Goal: Task Accomplishment & Management: Use online tool/utility

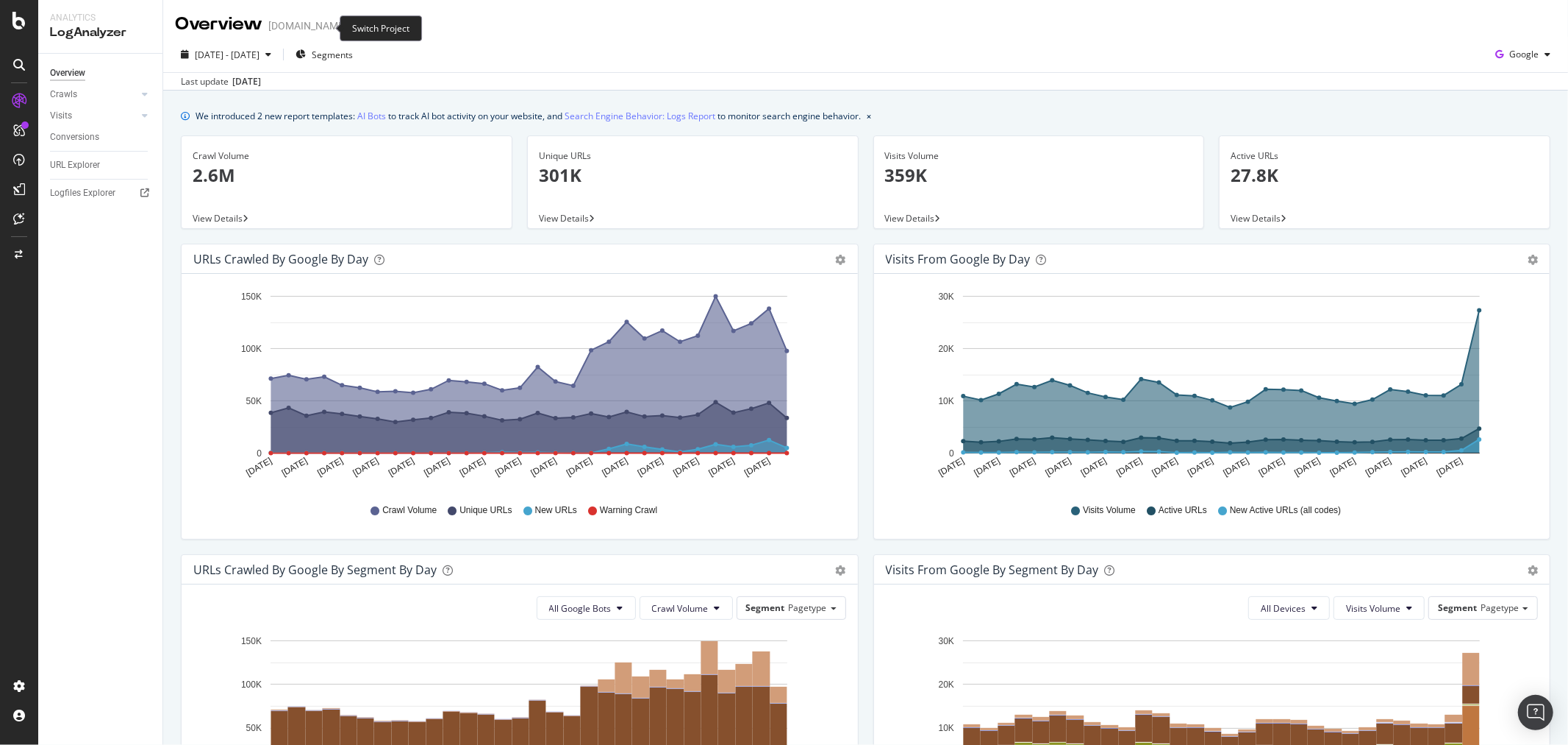
click at [347, 28] on span at bounding box center [357, 26] width 20 height 11
click at [353, 25] on icon "arrow-right-arrow-left" at bounding box center [358, 26] width 9 height 11
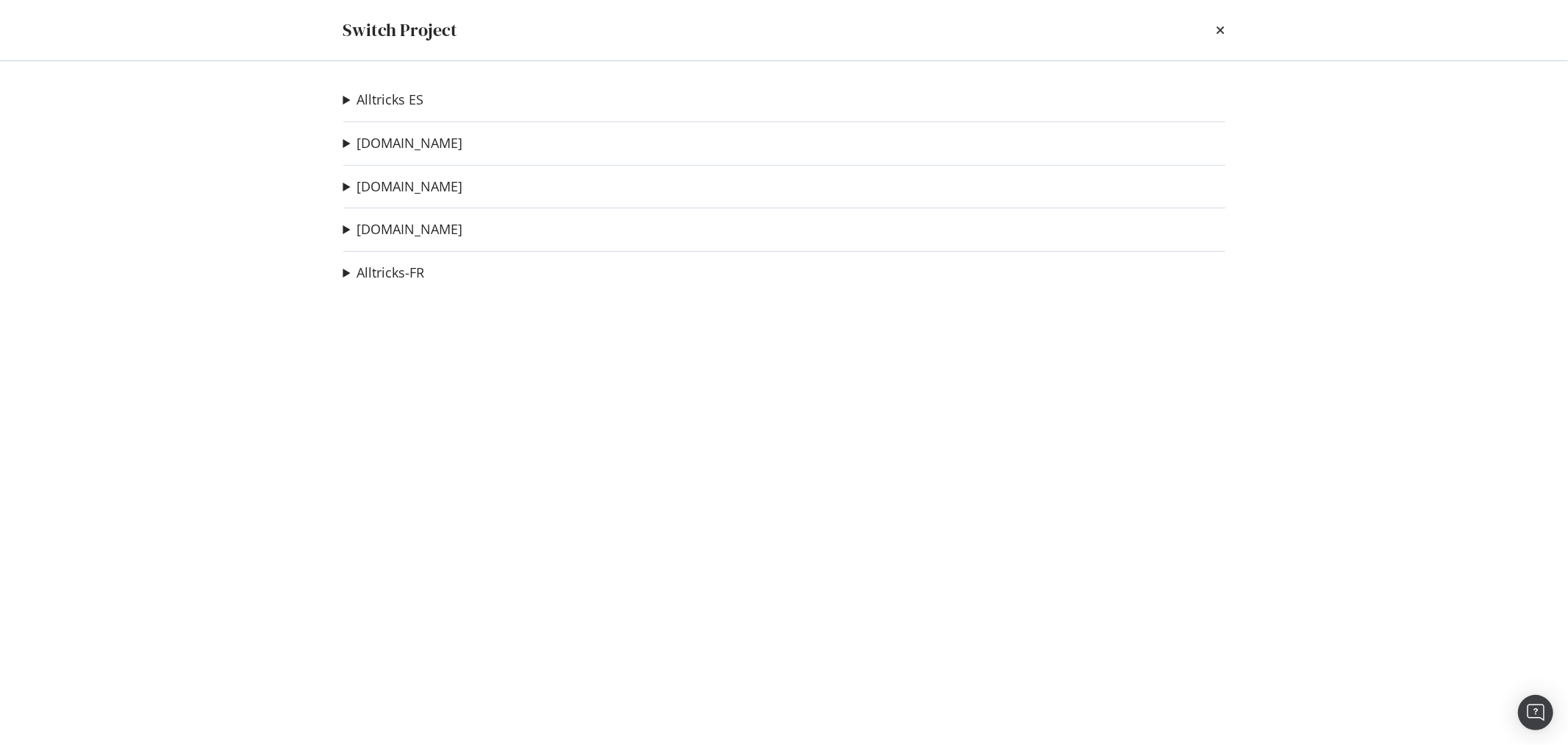
click at [232, 69] on div "Switch Project Alltricks ES Combinaison Neoprene Ad-Hoc Project Bikester ES Ad-…" at bounding box center [784, 372] width 1568 height 745
click at [1217, 30] on icon "times" at bounding box center [1221, 29] width 9 height 12
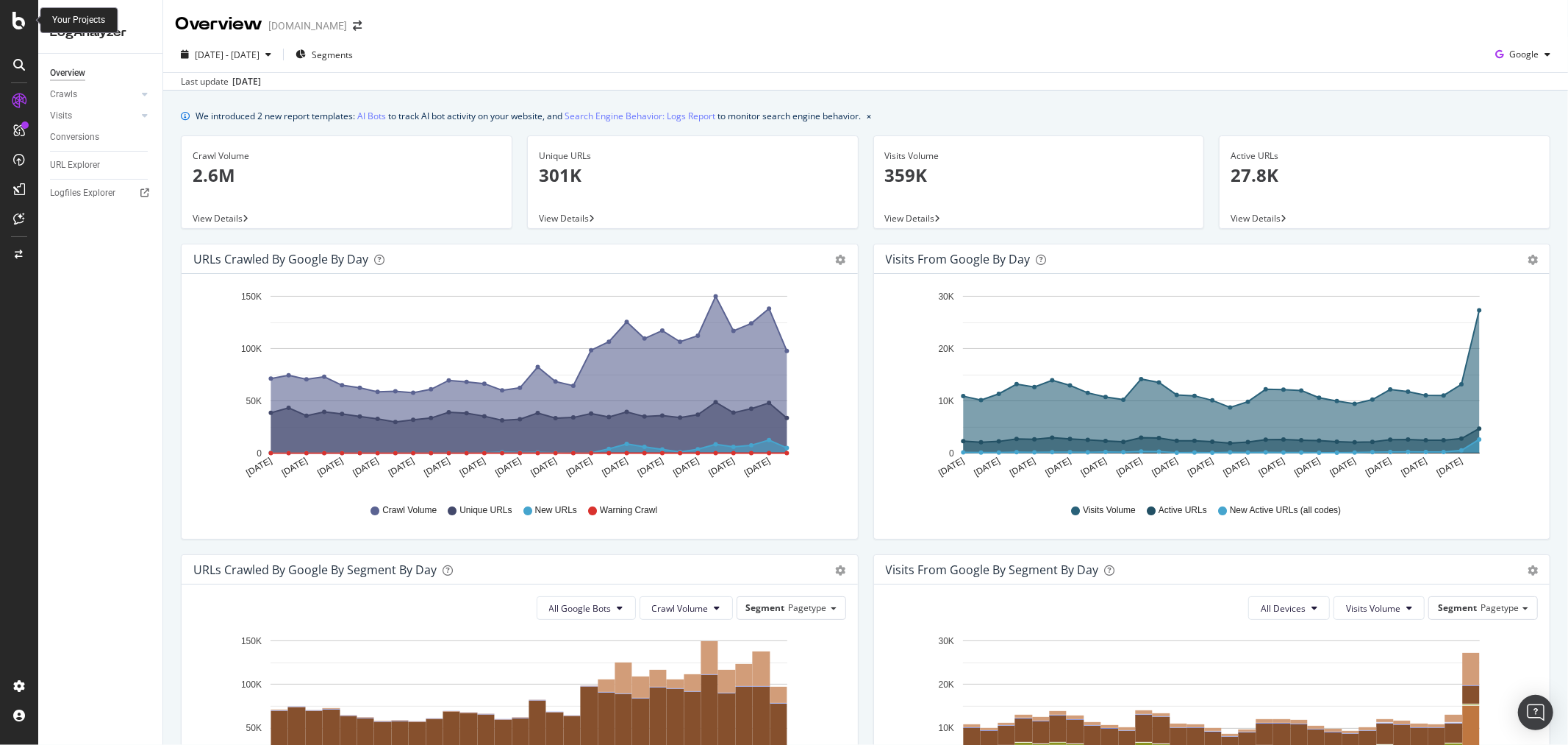
click at [10, 17] on div at bounding box center [20, 20] width 35 height 18
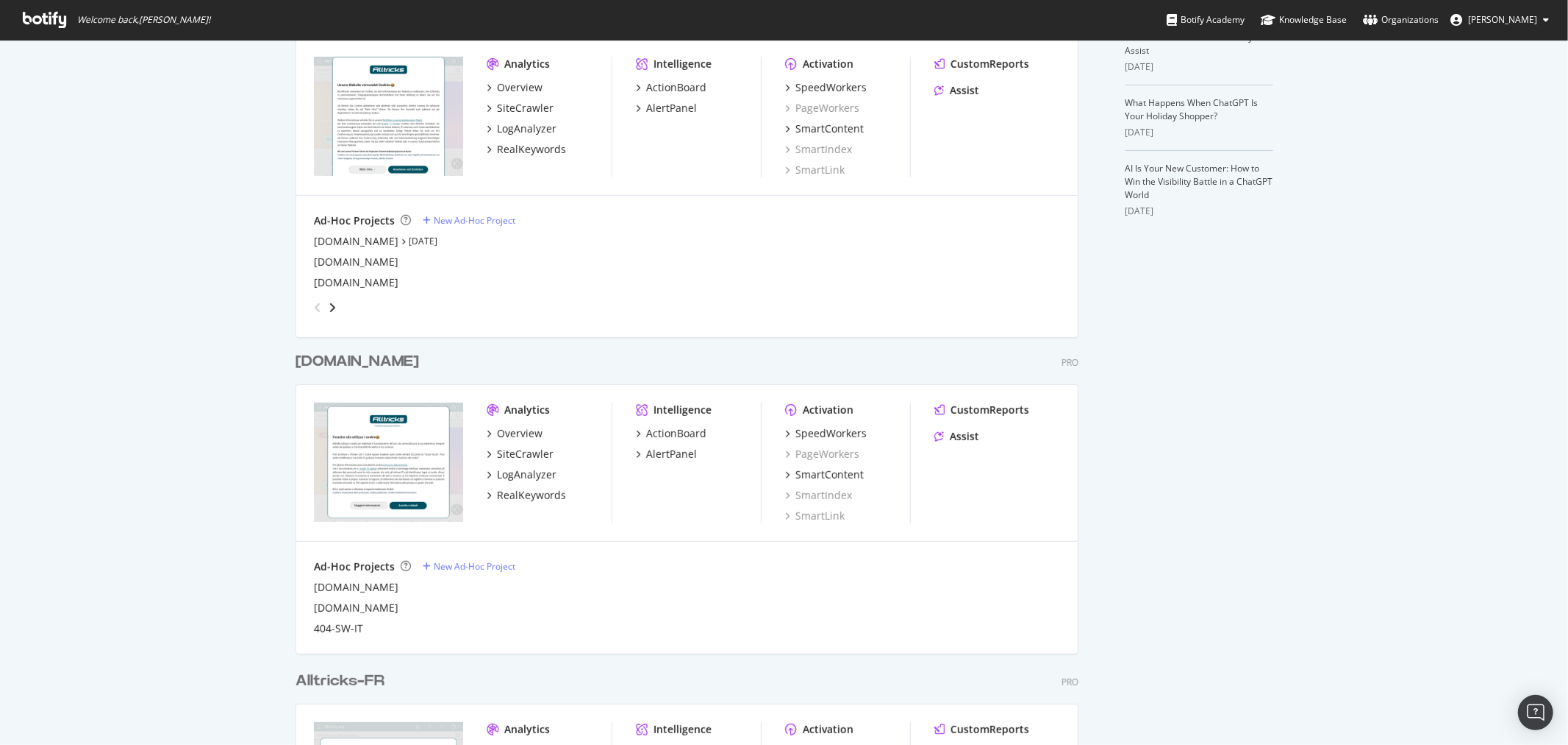
scroll to position [490, 0]
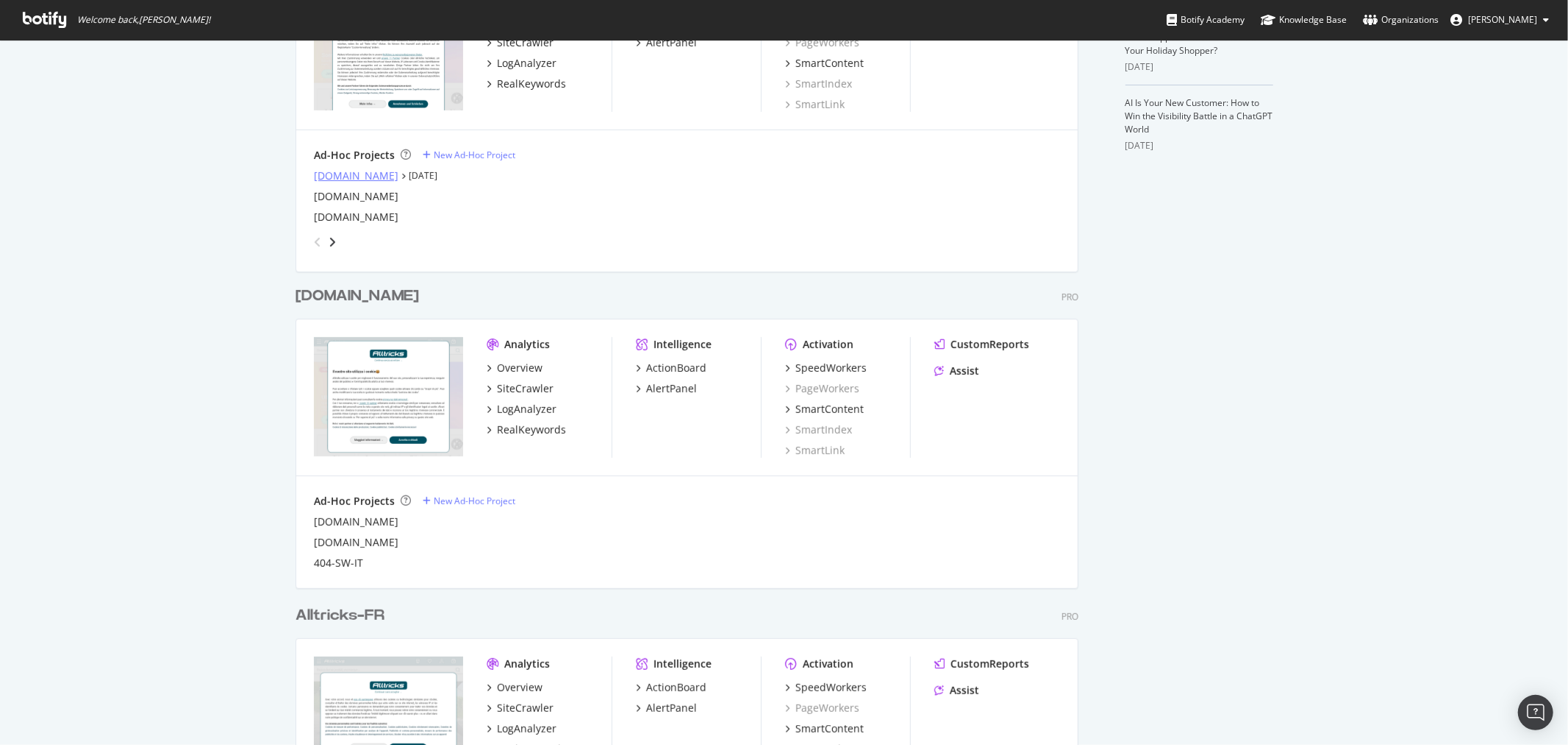
click at [363, 171] on div "[DOMAIN_NAME]" at bounding box center [356, 176] width 84 height 15
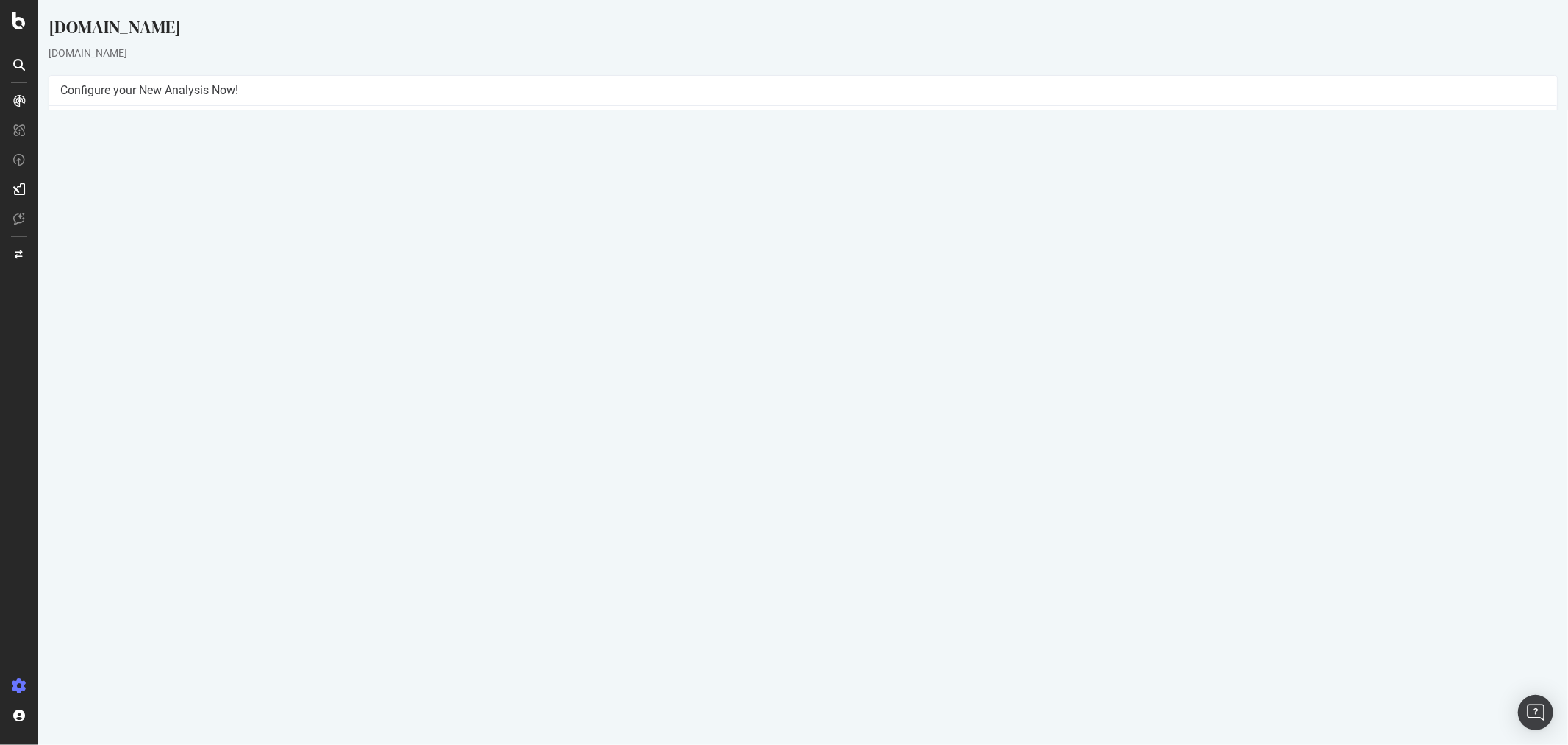
click at [774, 365] on button "Yes! Start Now" at bounding box center [784, 363] width 91 height 24
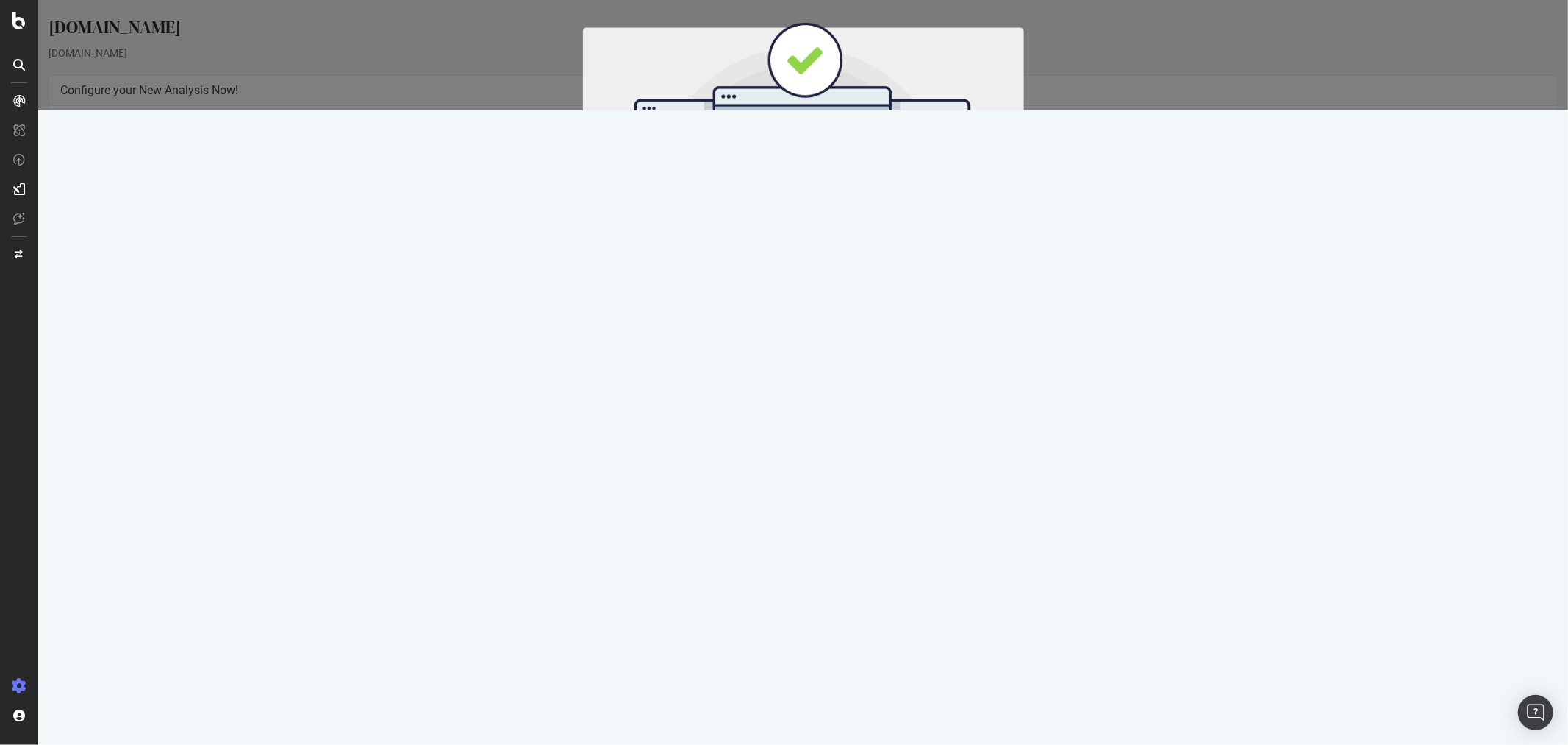
click at [828, 234] on button "Start Now" at bounding box center [829, 244] width 65 height 25
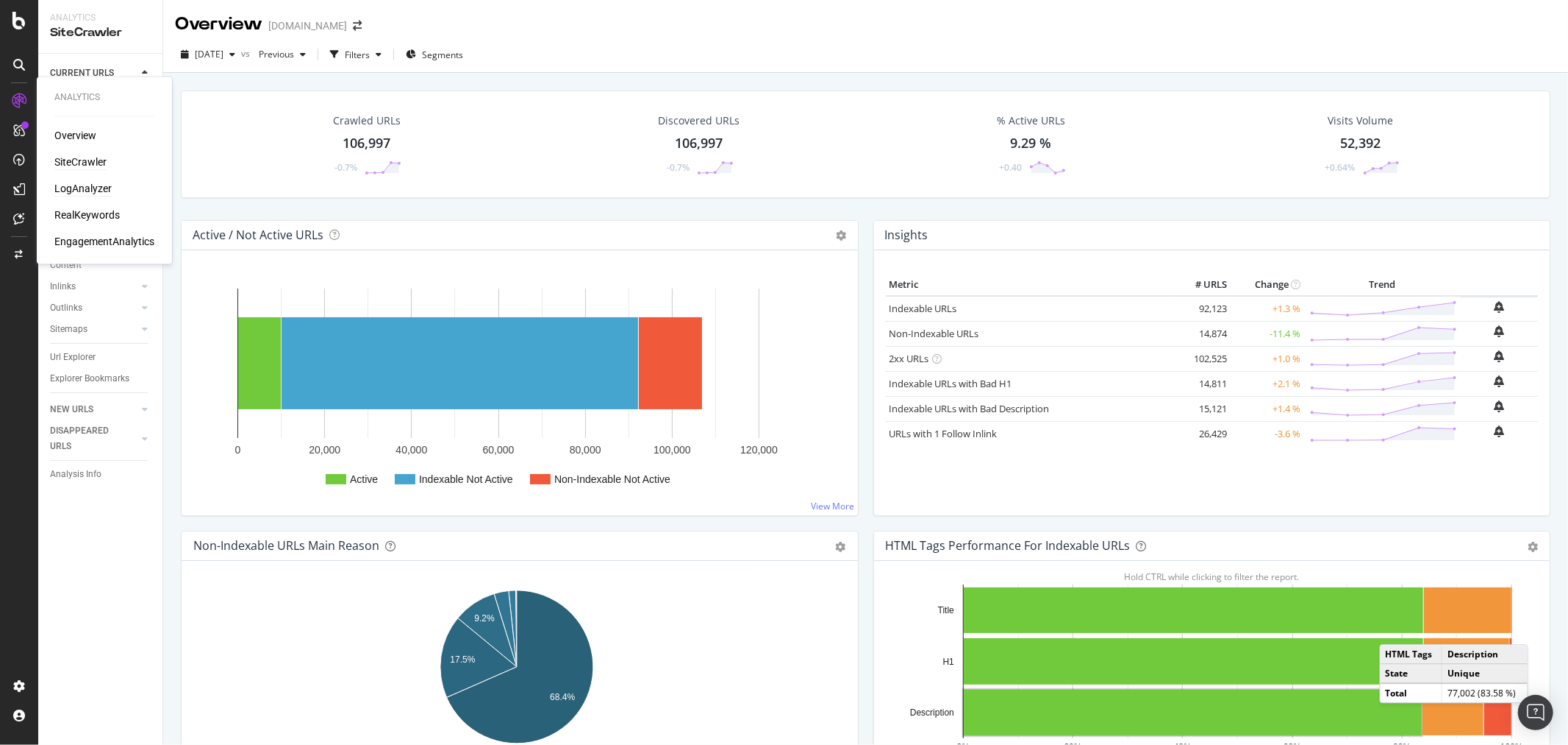
click at [86, 187] on div "LogAnalyzer" at bounding box center [83, 189] width 58 height 15
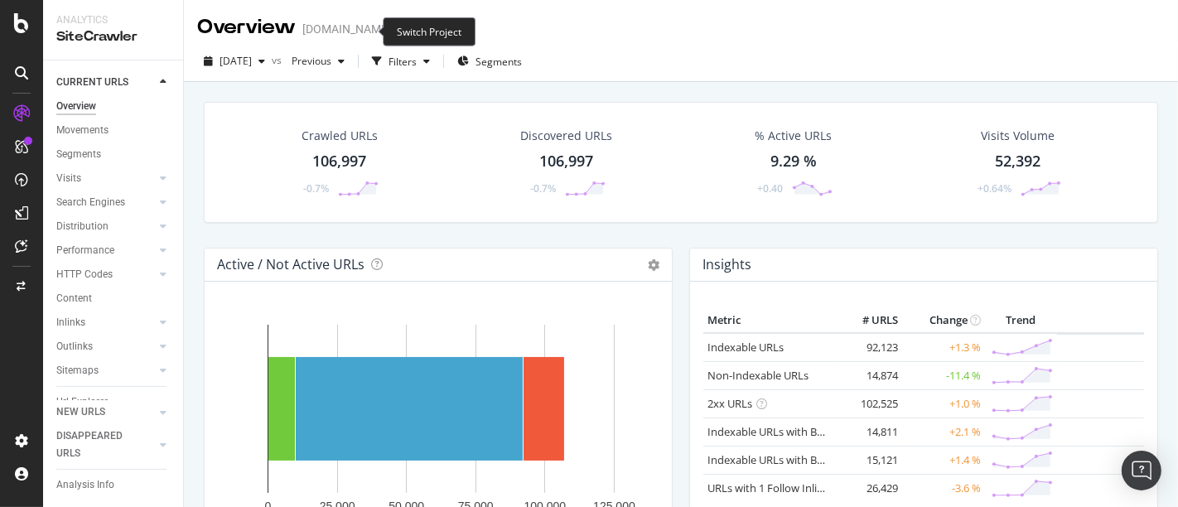
click at [398, 27] on icon "arrow-right-arrow-left" at bounding box center [403, 29] width 10 height 12
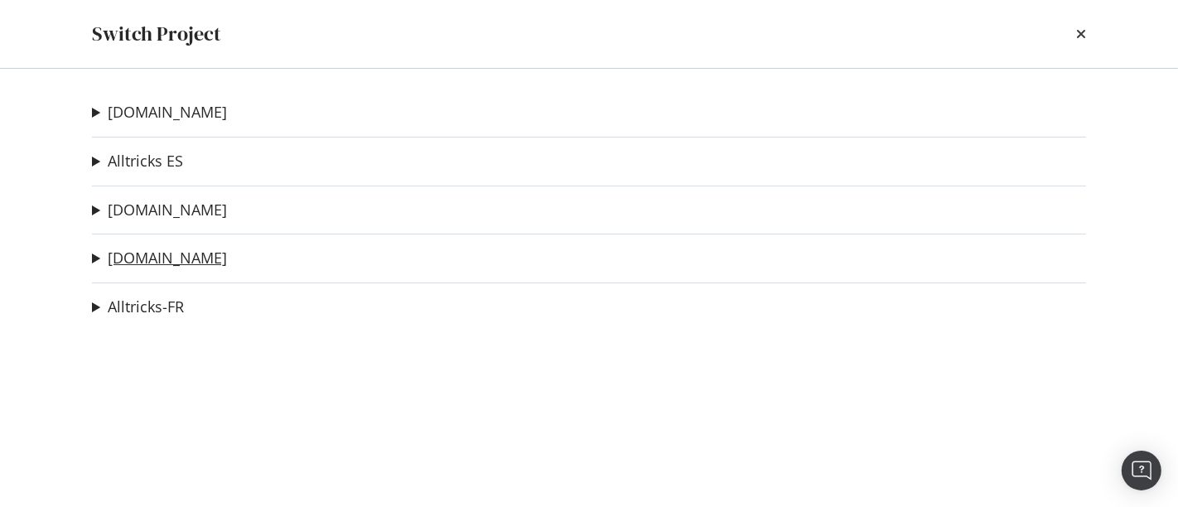
click at [149, 259] on link "[DOMAIN_NAME]" at bounding box center [167, 257] width 119 height 17
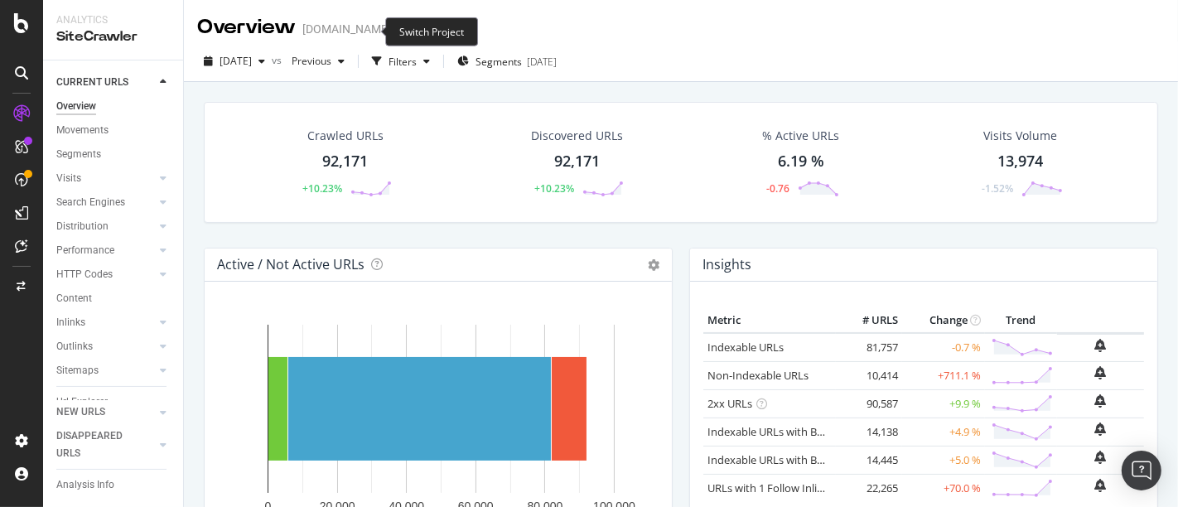
click at [398, 27] on icon "arrow-right-arrow-left" at bounding box center [403, 29] width 10 height 12
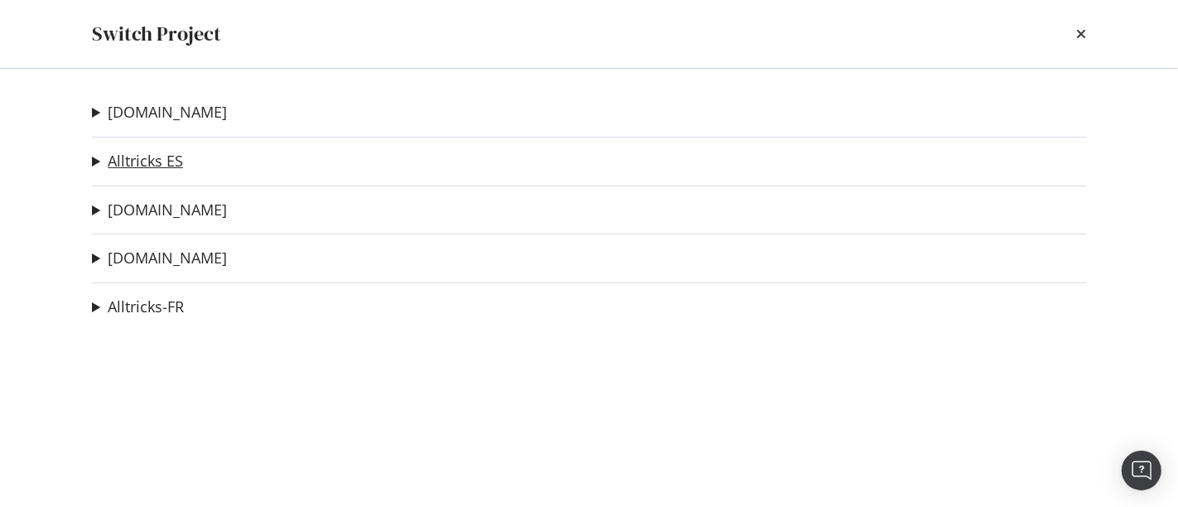
click at [147, 162] on link "Alltricks ES" at bounding box center [145, 160] width 75 height 17
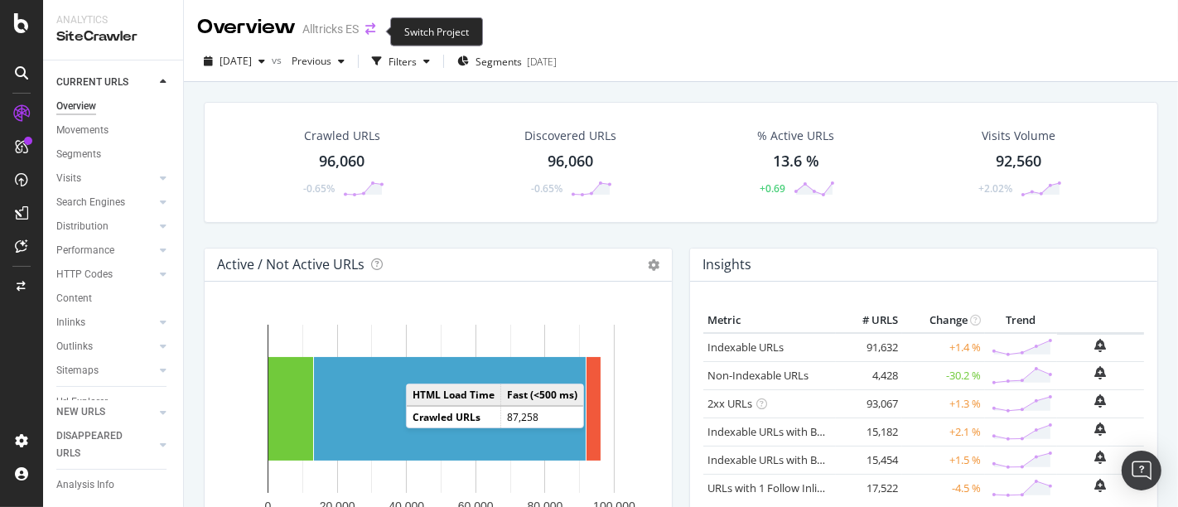
click at [370, 29] on icon "arrow-right-arrow-left" at bounding box center [370, 29] width 10 height 12
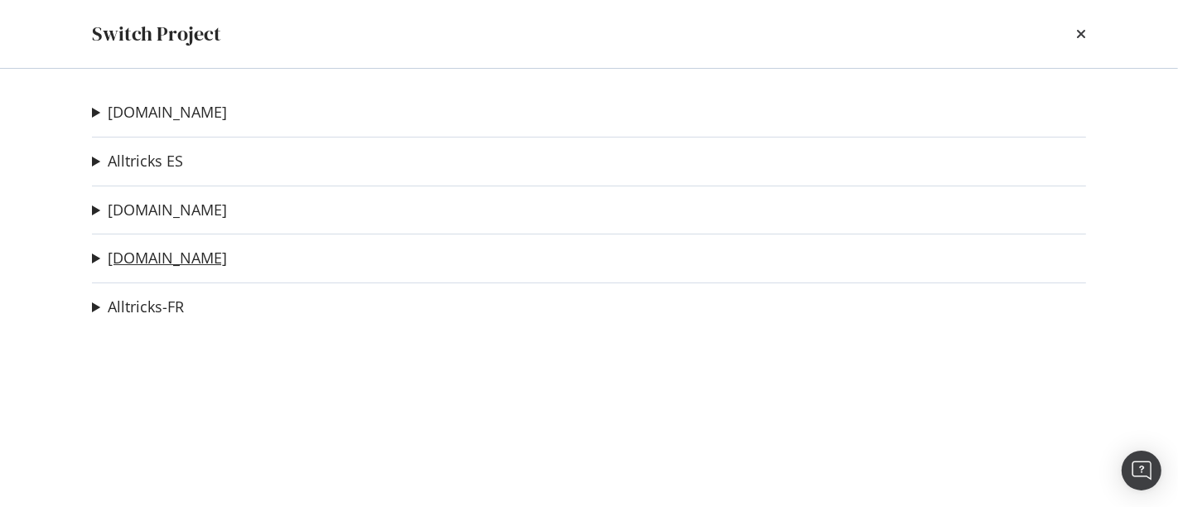
click at [151, 255] on link "[DOMAIN_NAME]" at bounding box center [167, 257] width 119 height 17
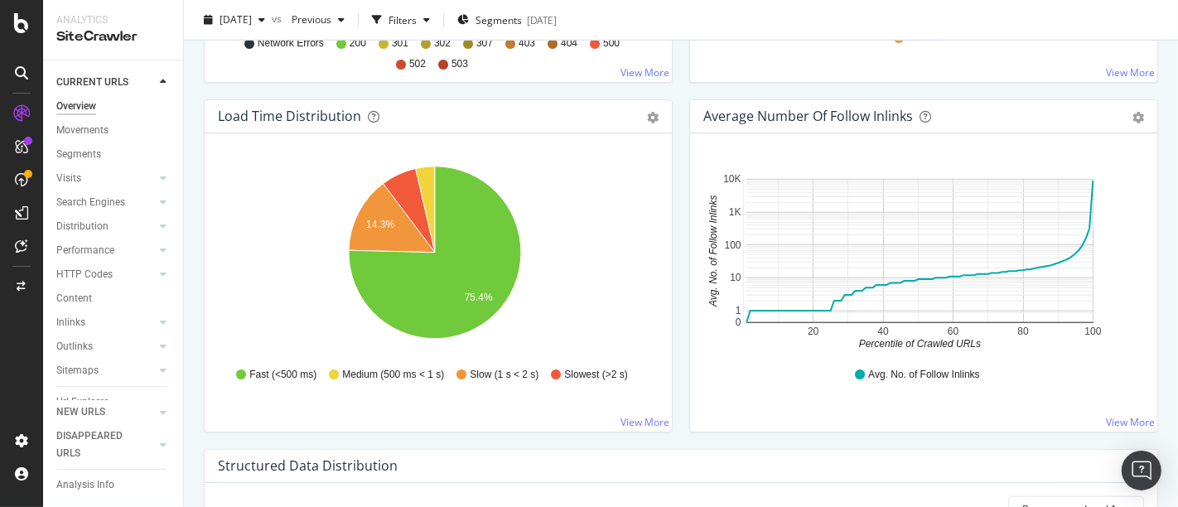
scroll to position [1197, 0]
